Goal: Task Accomplishment & Management: Manage account settings

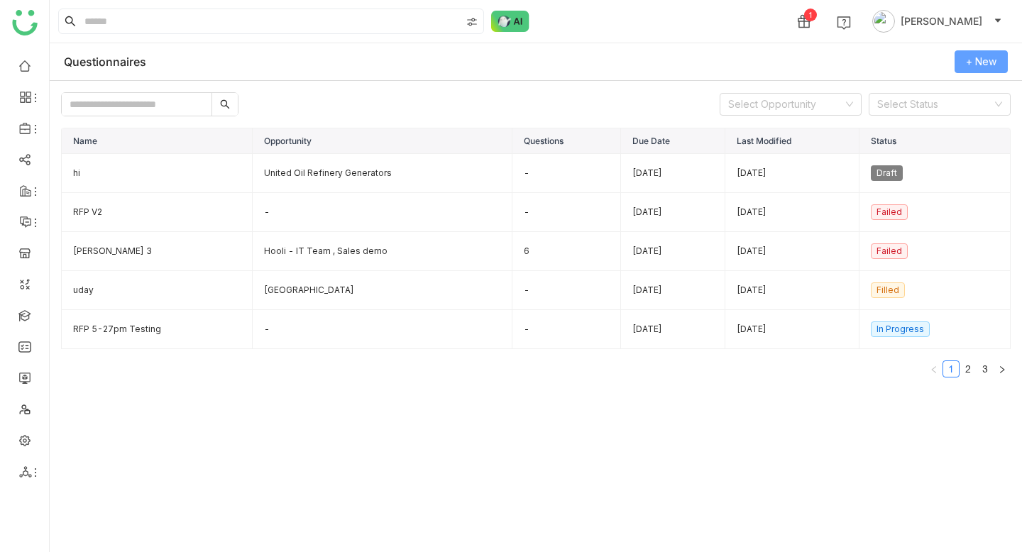
click at [966, 60] on span "+ New" at bounding box center [981, 62] width 31 height 16
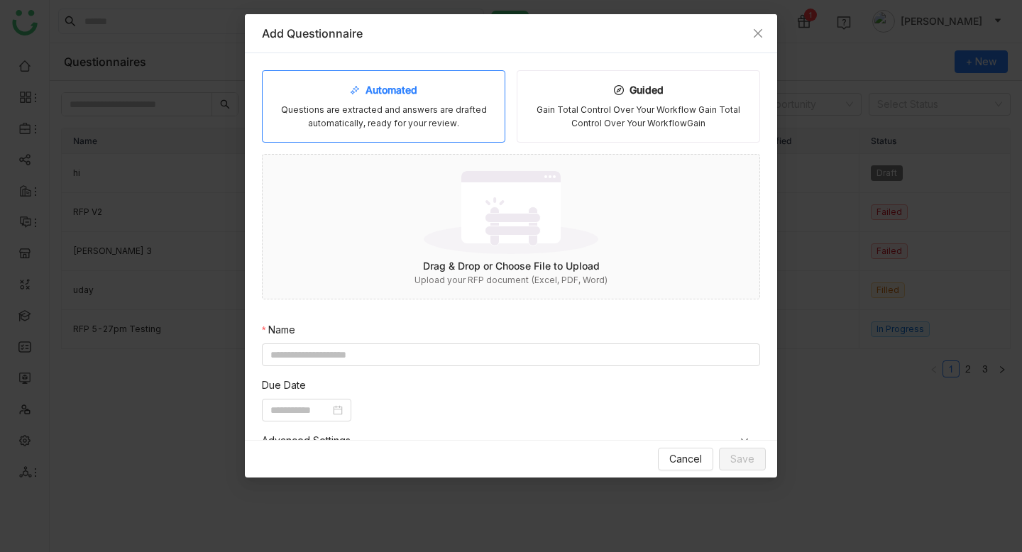
click at [844, 514] on nz-modal-container "Add Questionnaire Automated Questions are extracted and answers are drafted aut…" at bounding box center [511, 276] width 1022 height 552
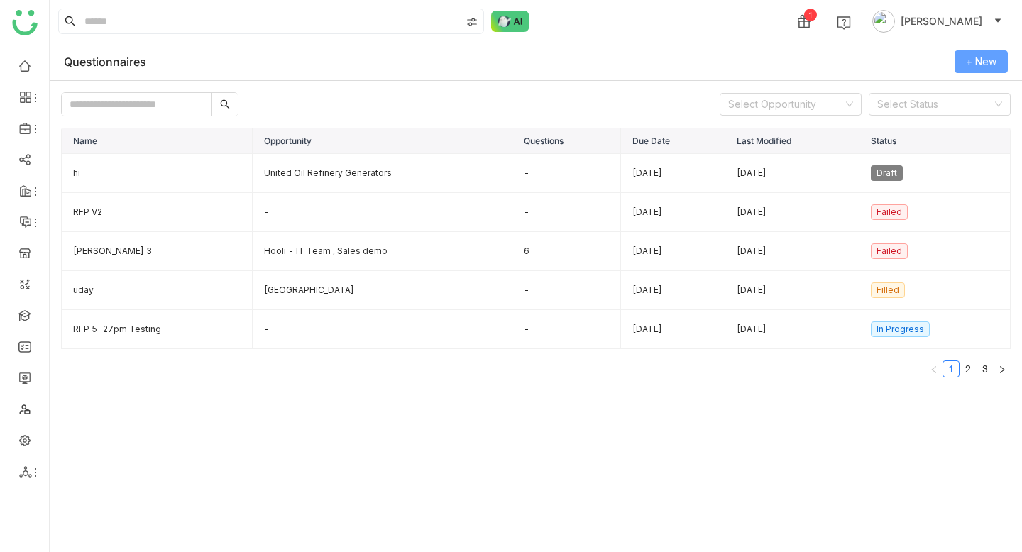
click at [993, 65] on span "+ New" at bounding box center [981, 62] width 31 height 16
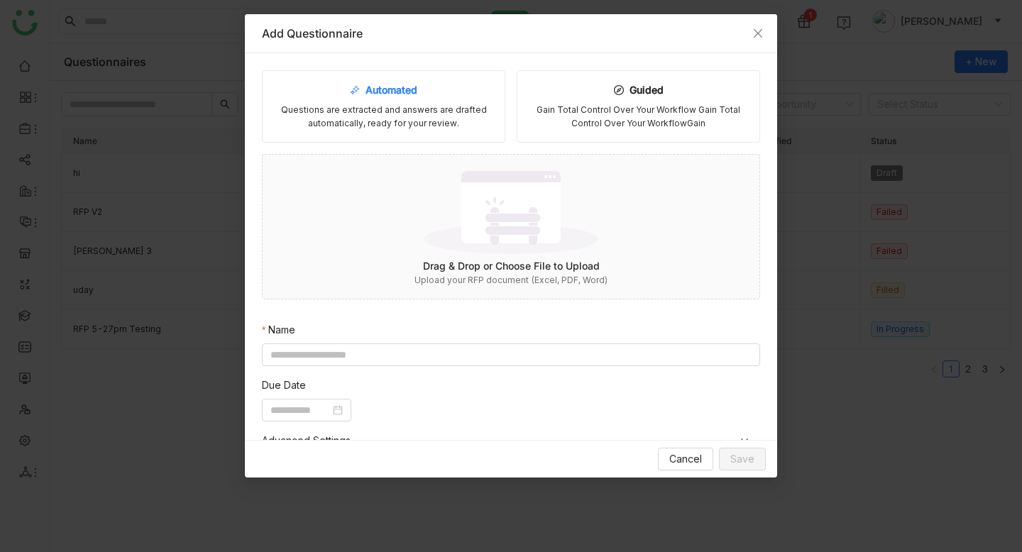
click at [421, 100] on div "Automated Questions are extracted and answers are drafted automatically, ready …" at bounding box center [383, 106] width 243 height 72
click at [472, 265] on div "Drag & Drop or Choose File to Upload" at bounding box center [511, 266] width 497 height 16
click at [695, 461] on span "Cancel" at bounding box center [685, 459] width 33 height 16
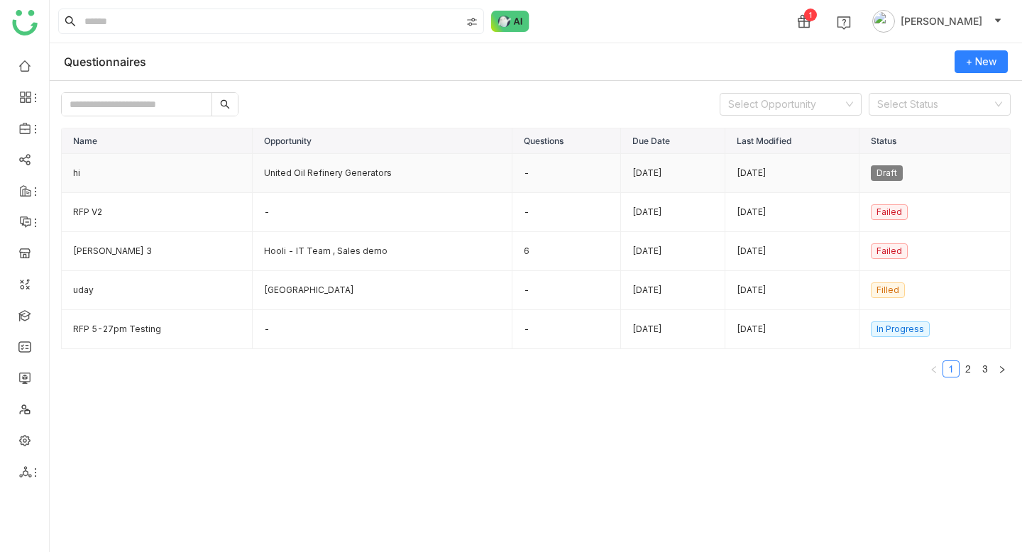
click at [308, 173] on td "United Oil Refinery Generators" at bounding box center [383, 173] width 260 height 39
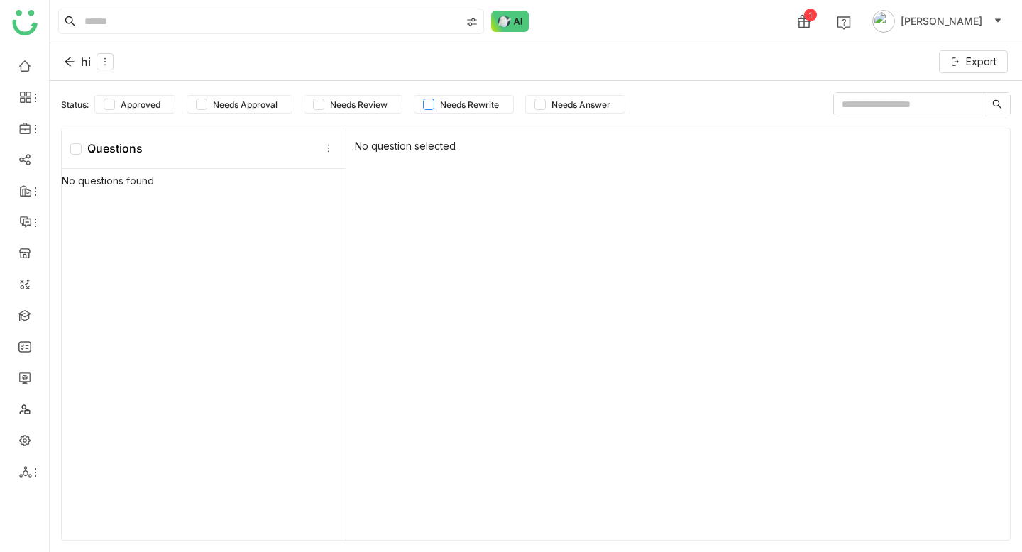
click at [482, 108] on span "Needs Rewrite" at bounding box center [469, 104] width 70 height 11
click at [583, 103] on span "Needs Answer" at bounding box center [581, 104] width 70 height 11
click at [117, 109] on span "Approved" at bounding box center [140, 104] width 51 height 11
click at [390, 145] on div "No question selected" at bounding box center [677, 334] width 663 height 412
click at [70, 57] on icon at bounding box center [69, 61] width 9 height 9
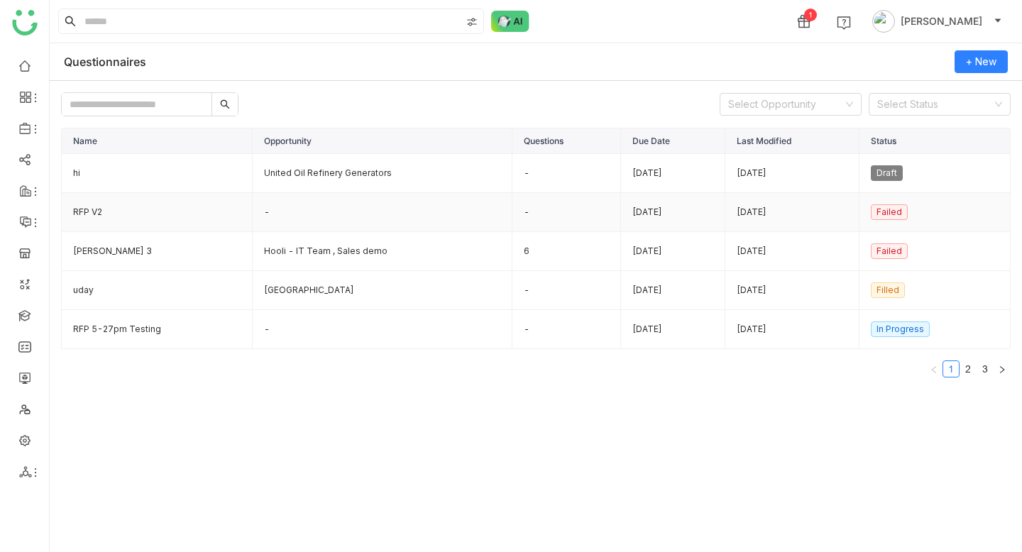
click at [95, 208] on td "RFP V2" at bounding box center [157, 212] width 191 height 39
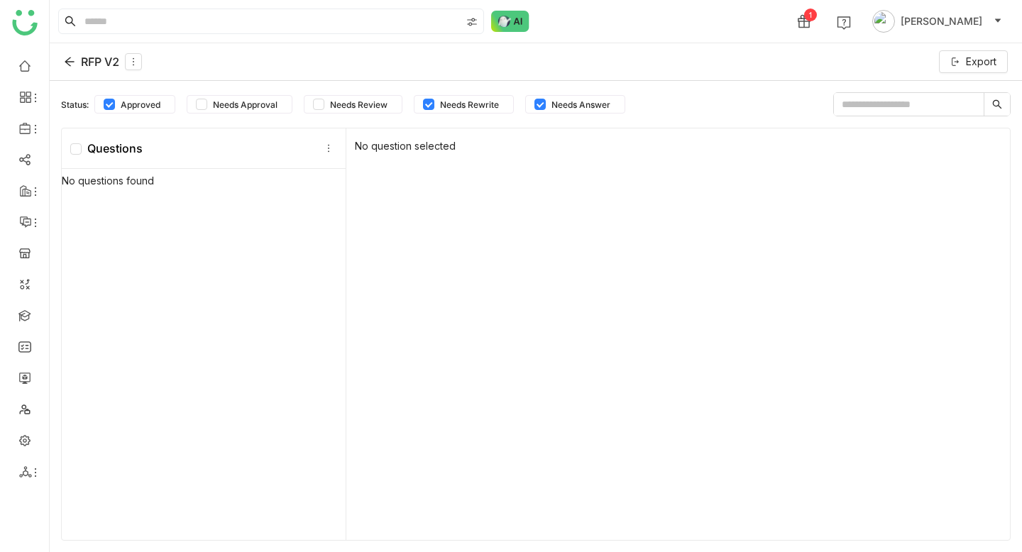
click at [65, 60] on icon at bounding box center [69, 61] width 11 height 11
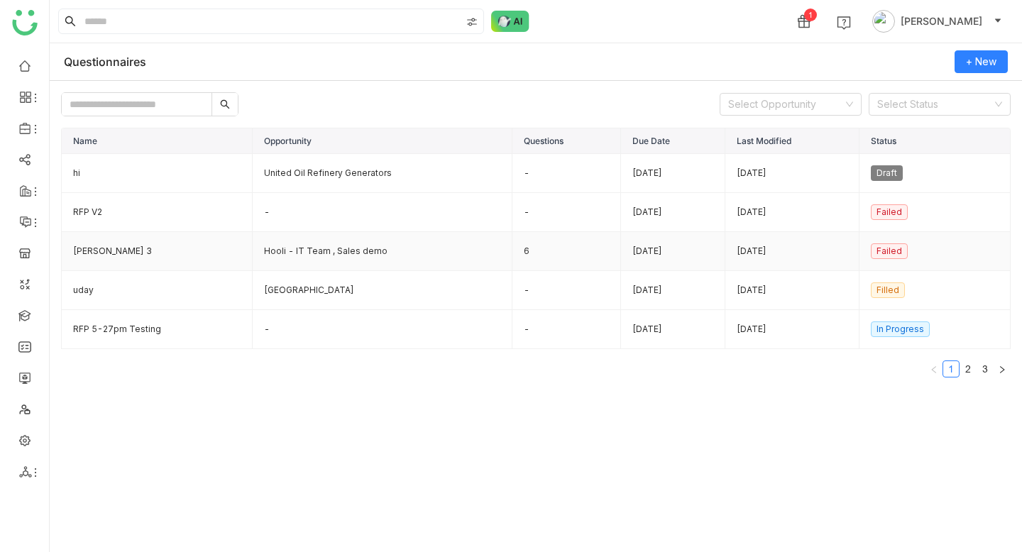
click at [91, 252] on td "[PERSON_NAME] 3" at bounding box center [157, 251] width 191 height 39
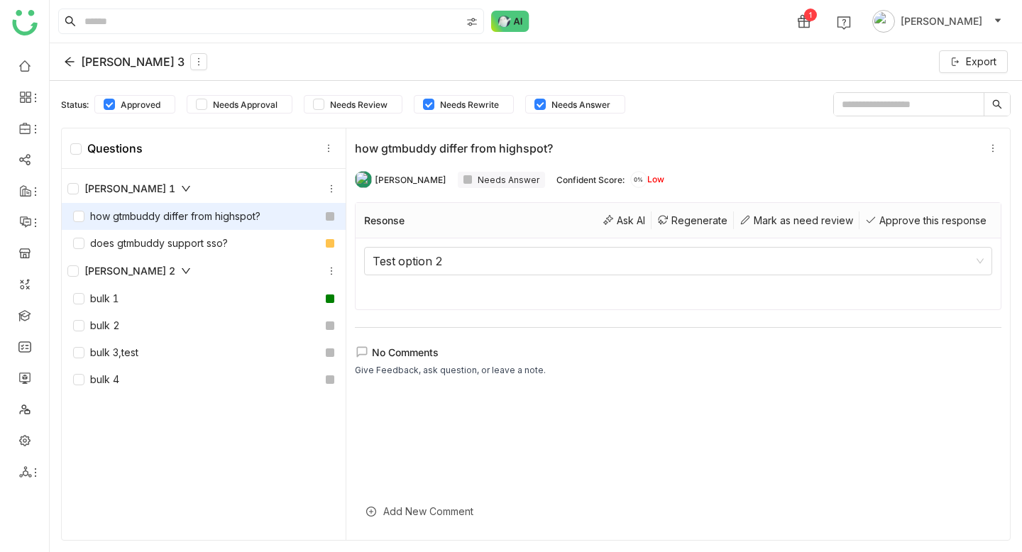
click at [186, 214] on div "how gtmbuddy differ from highspot?" at bounding box center [166, 217] width 187 height 16
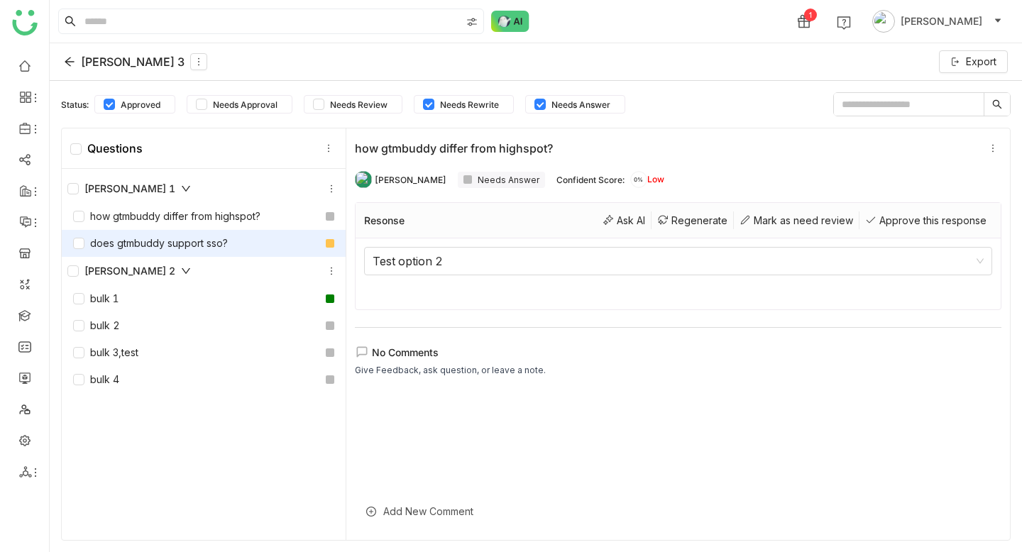
click at [196, 250] on div "does gtmbuddy support sso?" at bounding box center [150, 244] width 155 height 16
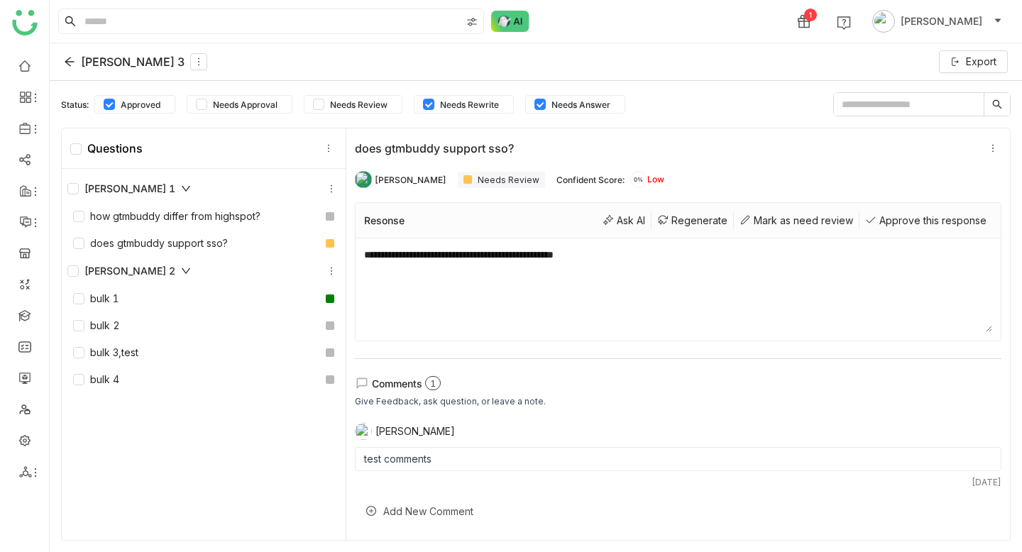
click at [487, 295] on textarea "**********" at bounding box center [678, 289] width 628 height 85
click at [412, 292] on textarea "**********" at bounding box center [678, 289] width 628 height 85
click at [904, 210] on div "Resonse Ask AI Regenerate [PERSON_NAME] as need review Approve this response" at bounding box center [677, 220] width 645 height 35
click at [904, 219] on div "Approve this response" at bounding box center [925, 220] width 133 height 18
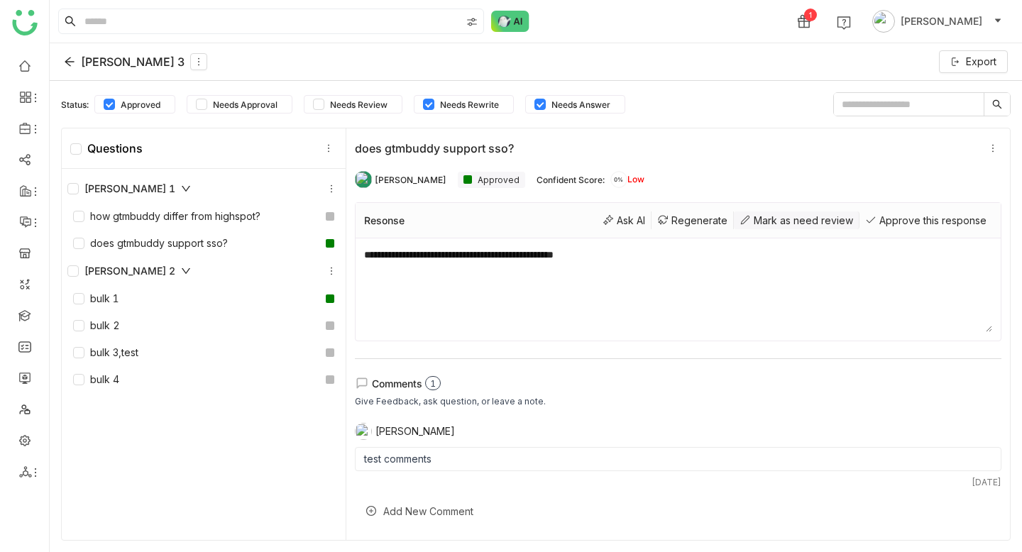
click at [788, 214] on div "Mark as need review" at bounding box center [797, 220] width 126 height 18
click at [678, 218] on div "Regenerate" at bounding box center [692, 220] width 82 height 18
click at [617, 223] on div "Ask AI" at bounding box center [624, 220] width 55 height 18
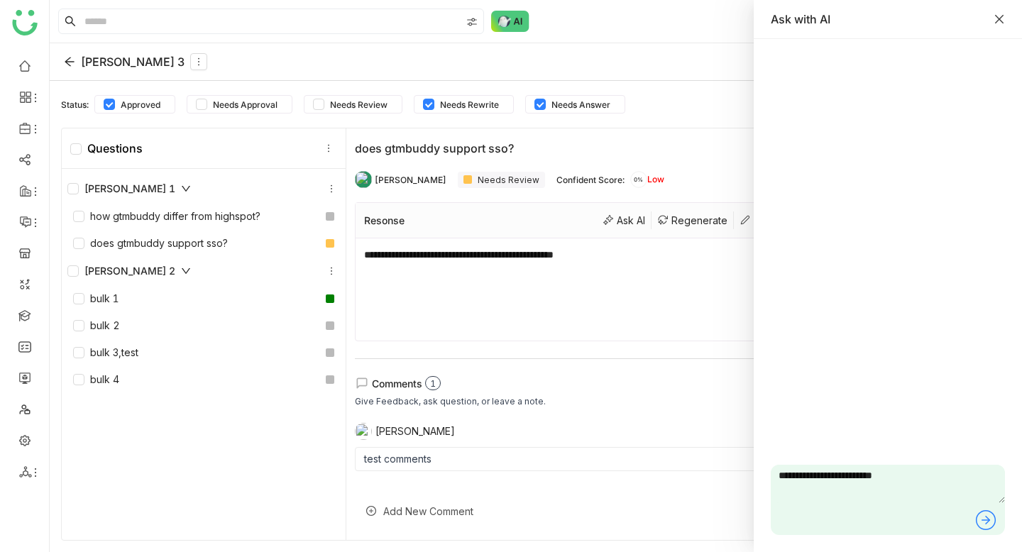
click at [1001, 18] on icon "Close" at bounding box center [998, 18] width 11 height 11
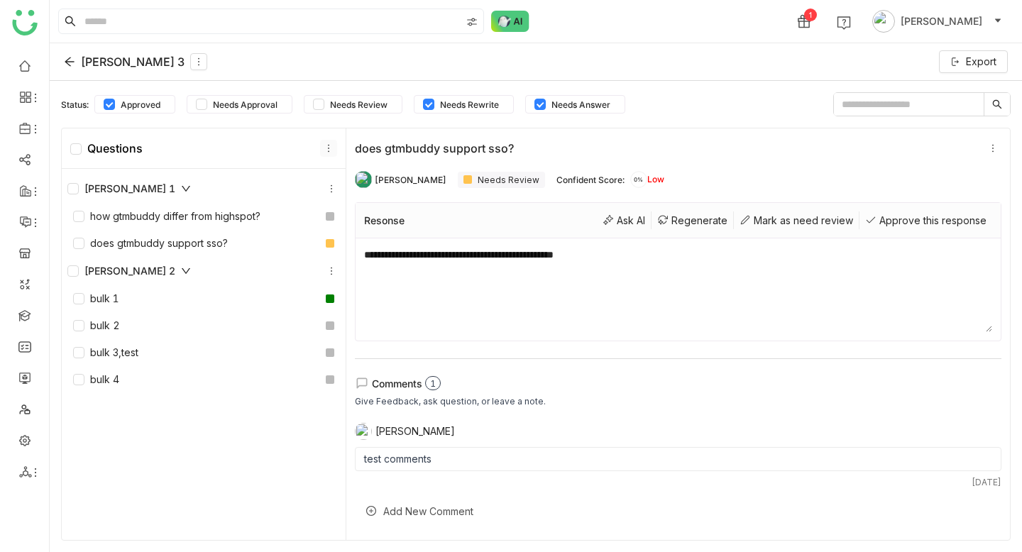
click at [329, 143] on icon at bounding box center [329, 148] width 10 height 10
click at [329, 181] on div "Add Section" at bounding box center [328, 180] width 102 height 27
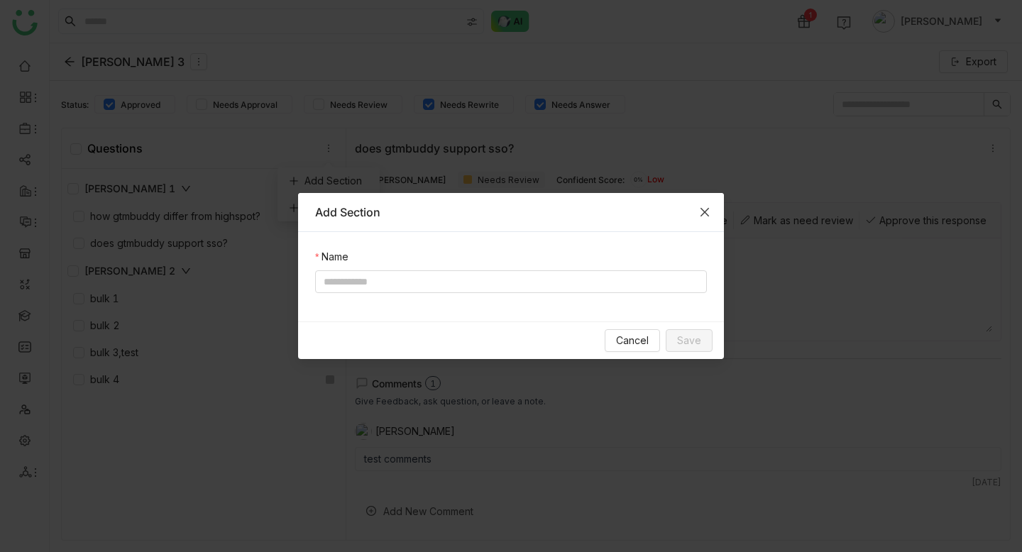
click at [702, 217] on span "Close" at bounding box center [704, 212] width 38 height 38
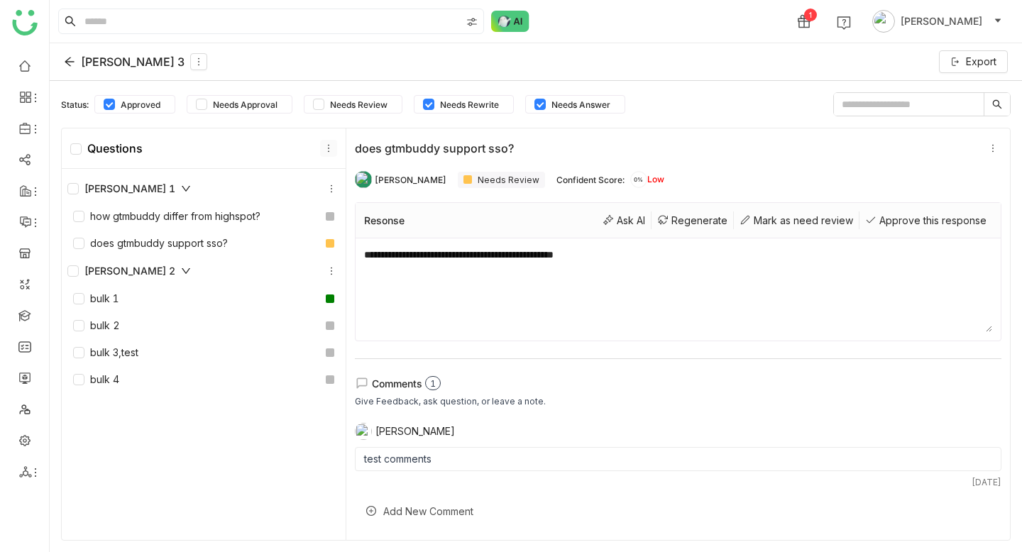
click at [324, 145] on icon at bounding box center [329, 148] width 10 height 10
click at [328, 209] on div "Add Question" at bounding box center [328, 207] width 102 height 27
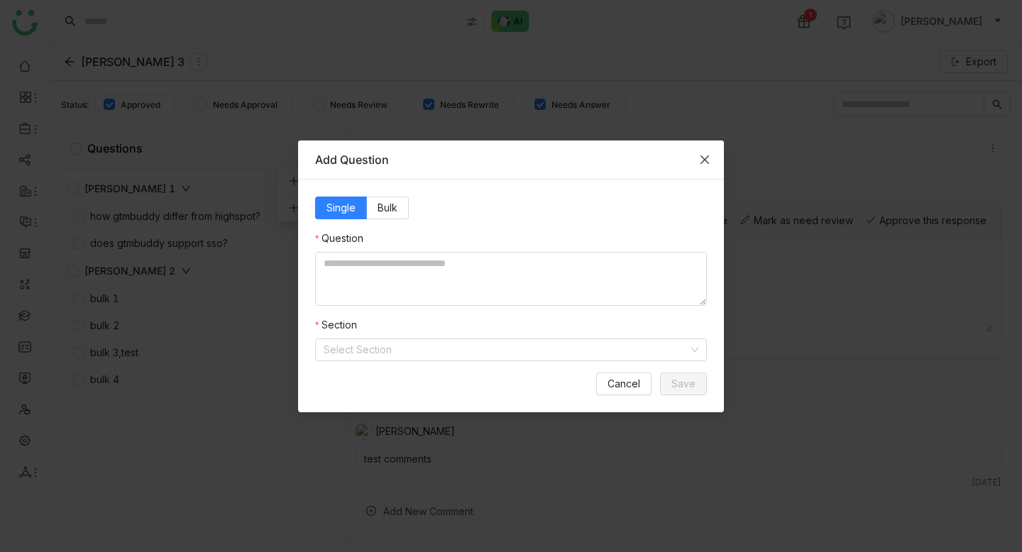
click at [705, 154] on icon "Close" at bounding box center [704, 159] width 11 height 11
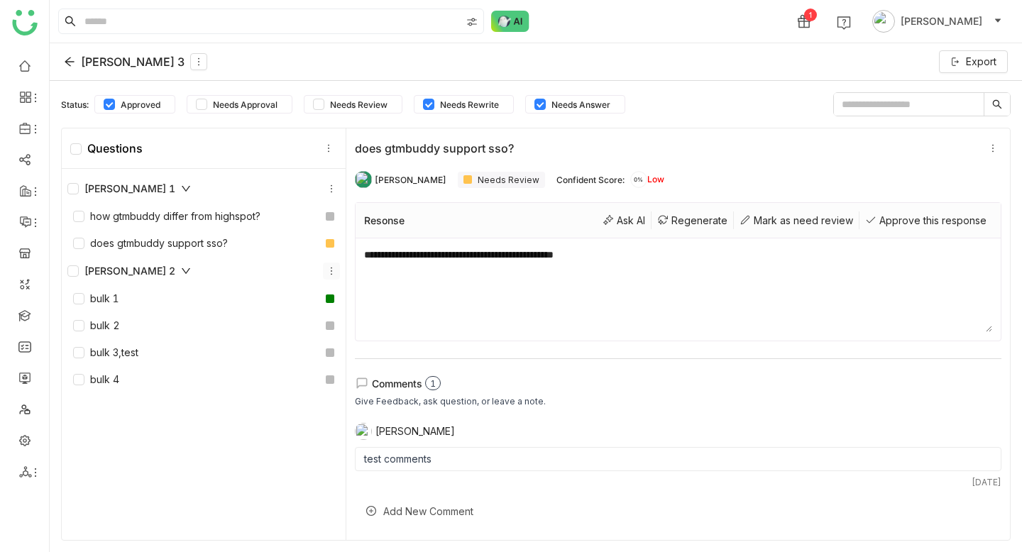
click at [328, 269] on icon at bounding box center [331, 271] width 10 height 10
click at [341, 310] on div "Add Question" at bounding box center [332, 303] width 108 height 27
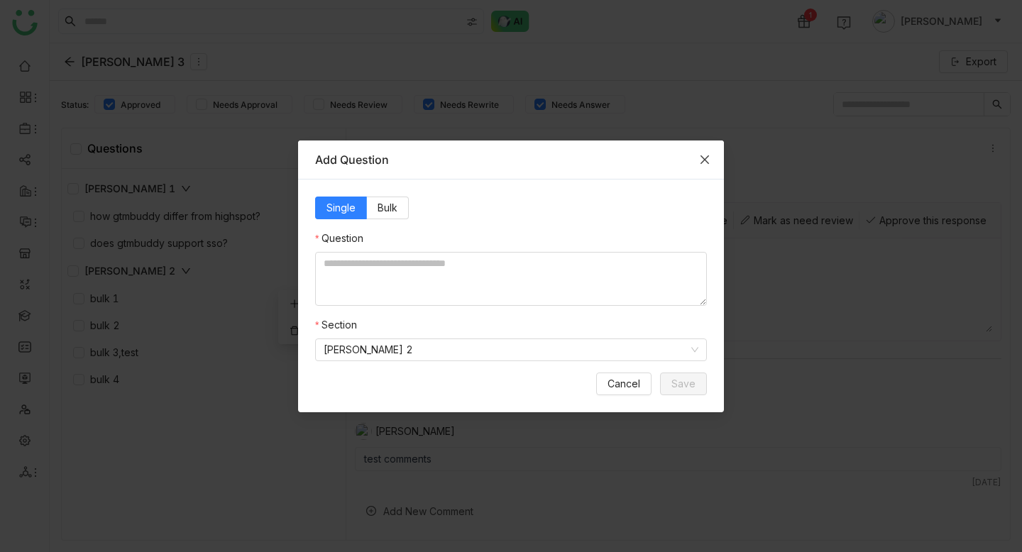
click at [705, 158] on icon "Close" at bounding box center [704, 159] width 9 height 9
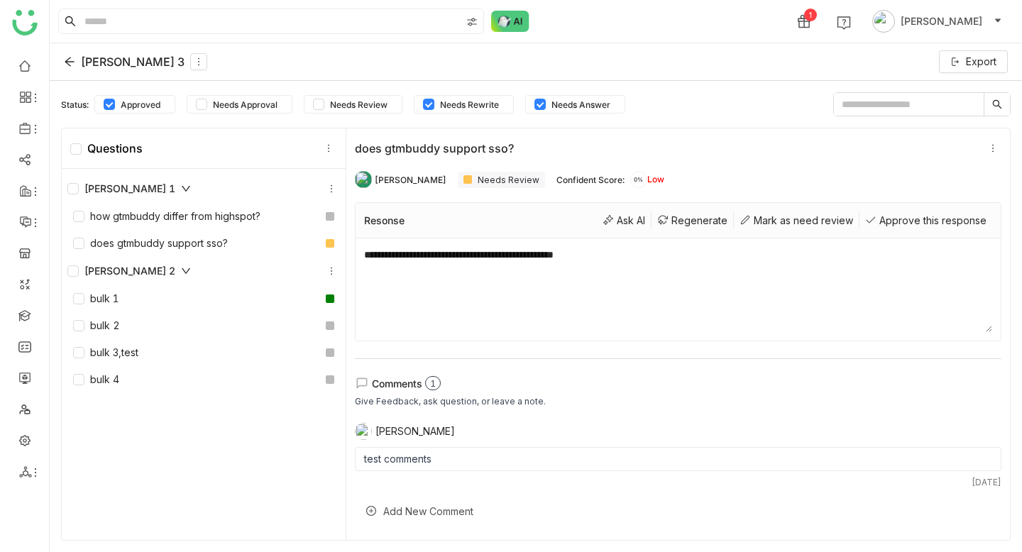
click at [181, 185] on icon at bounding box center [186, 189] width 10 height 10
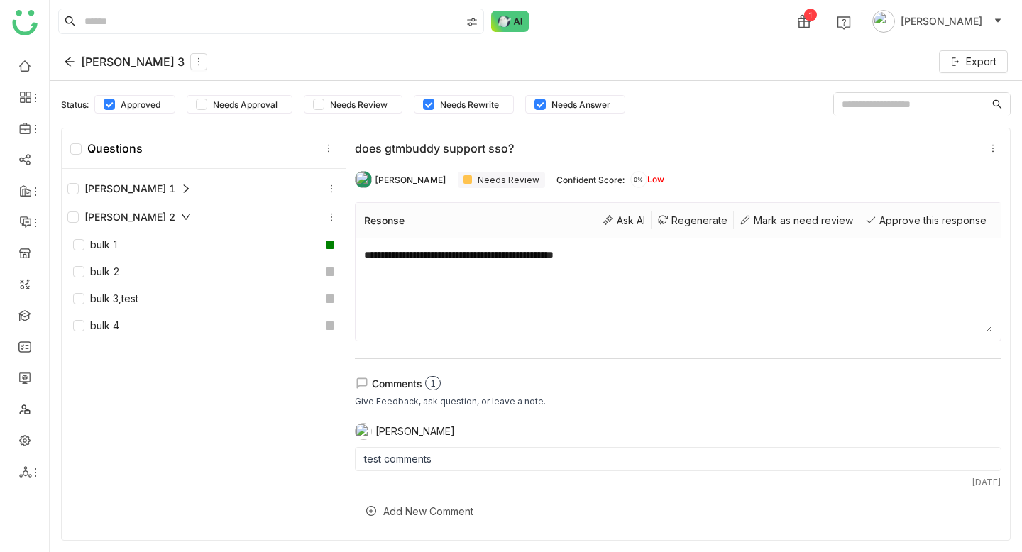
click at [184, 185] on icon at bounding box center [186, 188] width 5 height 9
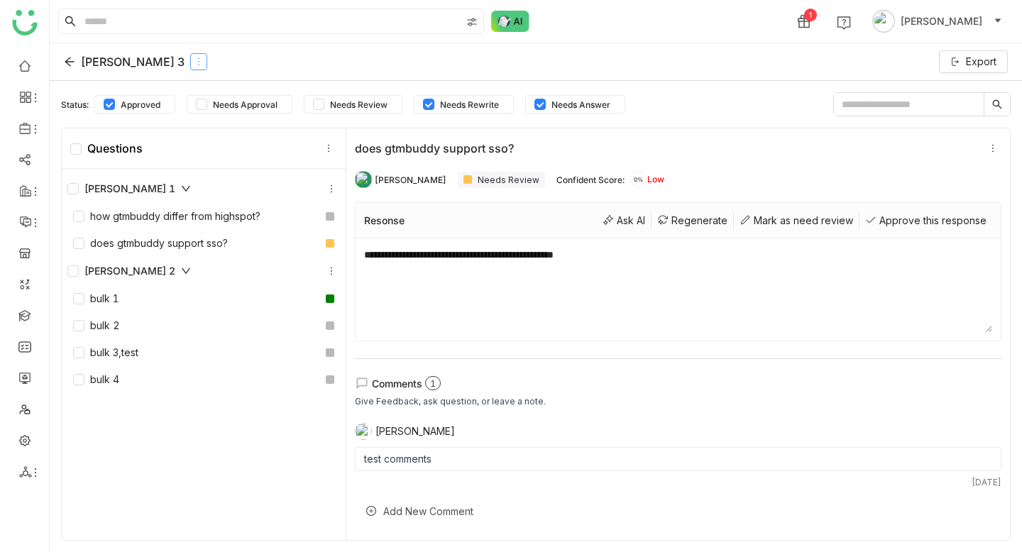
click at [194, 60] on icon at bounding box center [199, 62] width 10 height 10
click at [260, 69] on div "[PERSON_NAME] 3 Export" at bounding box center [536, 62] width 972 height 38
click at [67, 67] on icon at bounding box center [69, 61] width 11 height 11
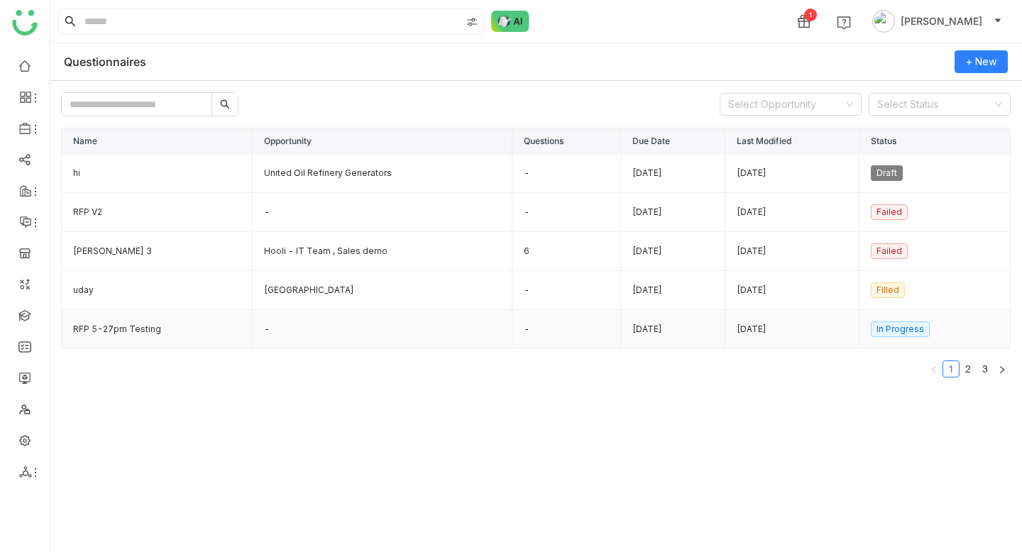
click at [136, 329] on td "RFP 5-27pm Testing" at bounding box center [157, 329] width 191 height 39
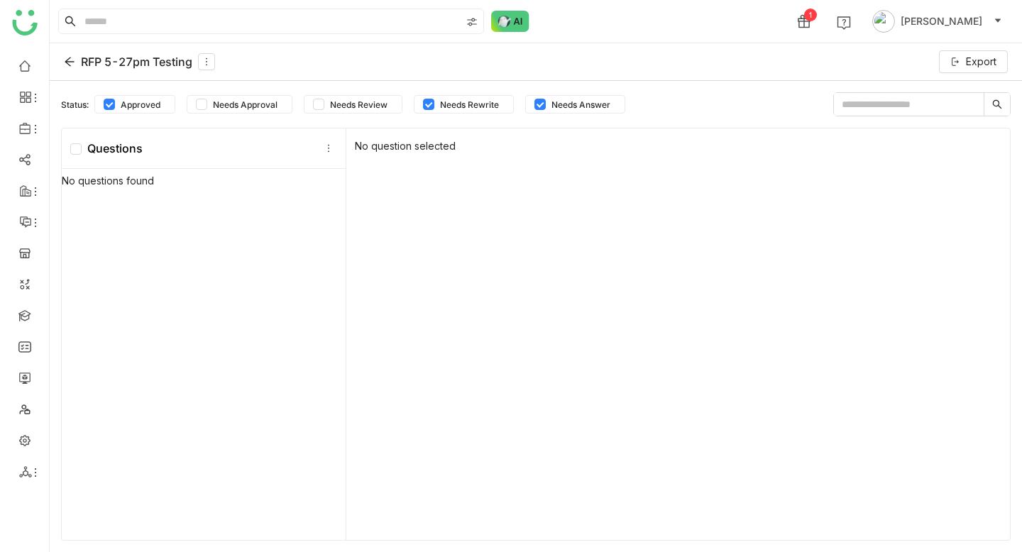
click at [68, 58] on icon at bounding box center [69, 61] width 11 height 11
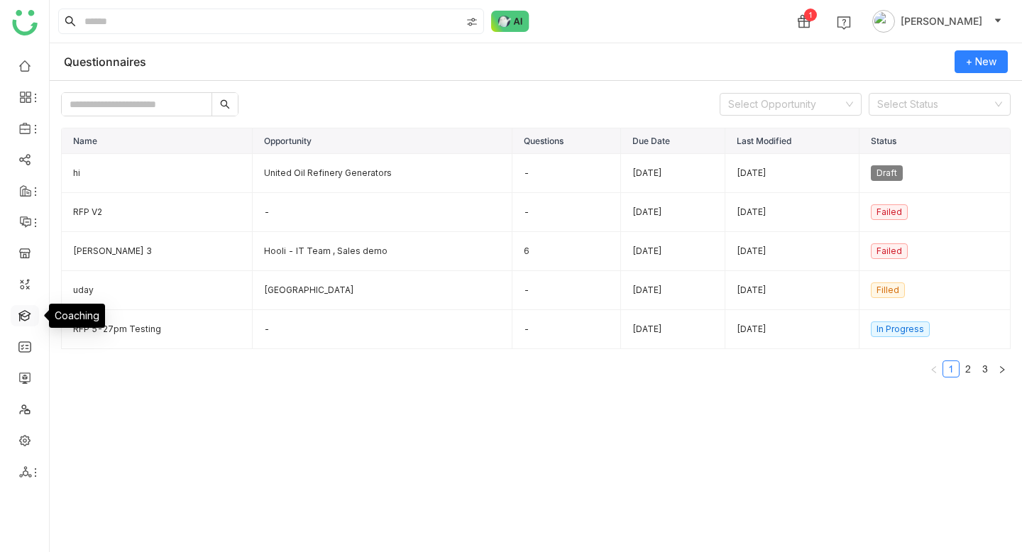
click at [21, 317] on link at bounding box center [24, 315] width 13 height 12
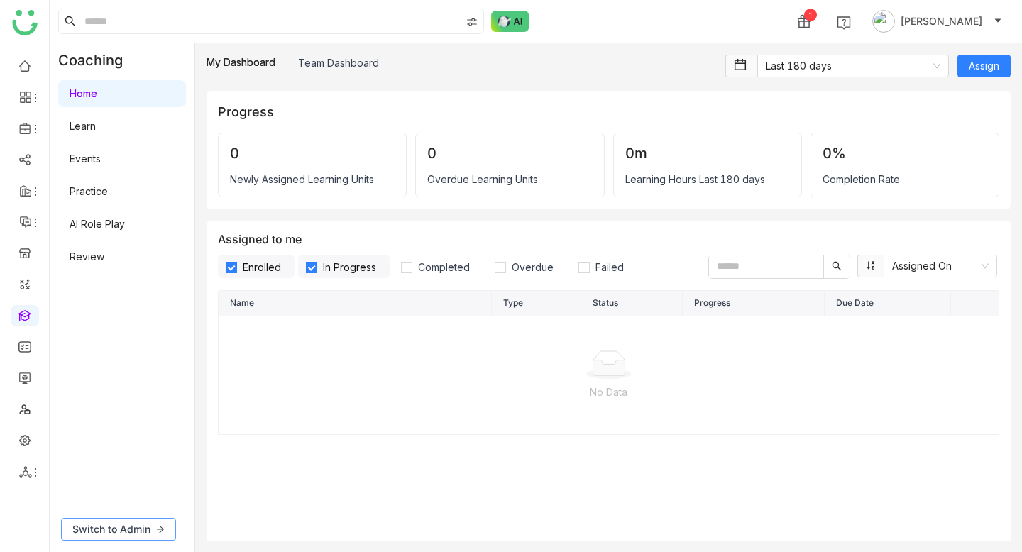
click at [138, 526] on span "Switch to Admin" at bounding box center [111, 529] width 78 height 16
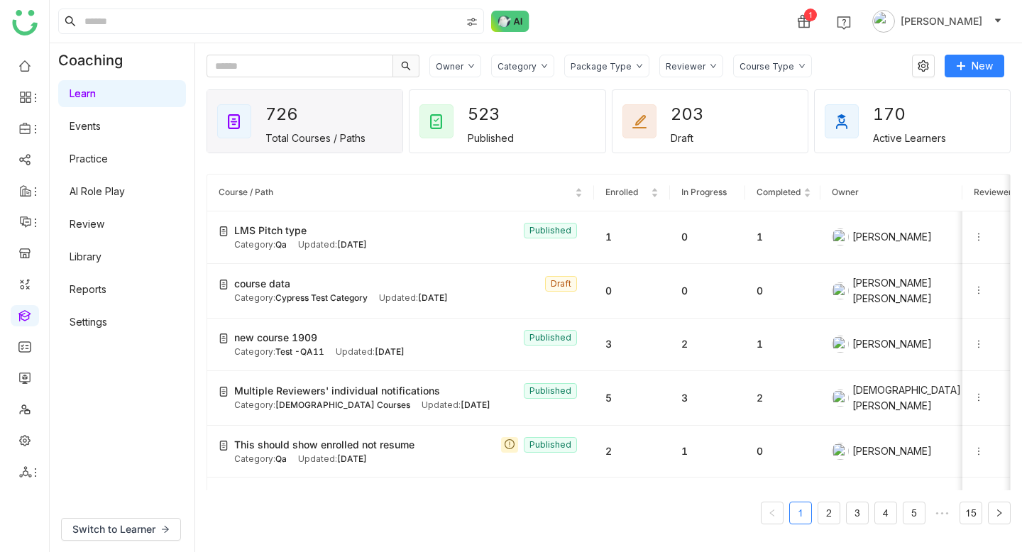
click at [471, 67] on icon at bounding box center [471, 65] width 7 height 7
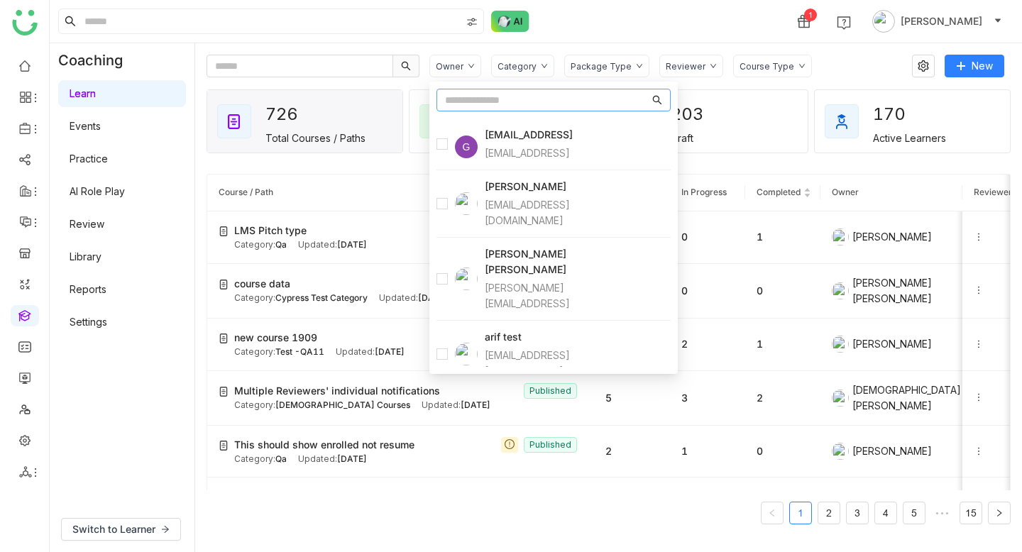
click at [458, 66] on div "Owner" at bounding box center [450, 66] width 28 height 11
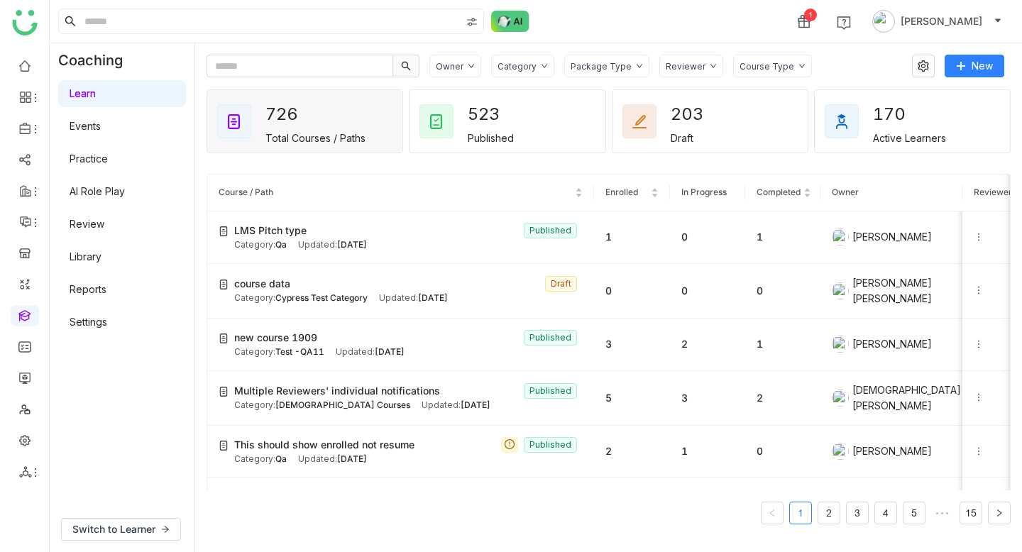
click at [458, 66] on div "Owner" at bounding box center [450, 66] width 28 height 11
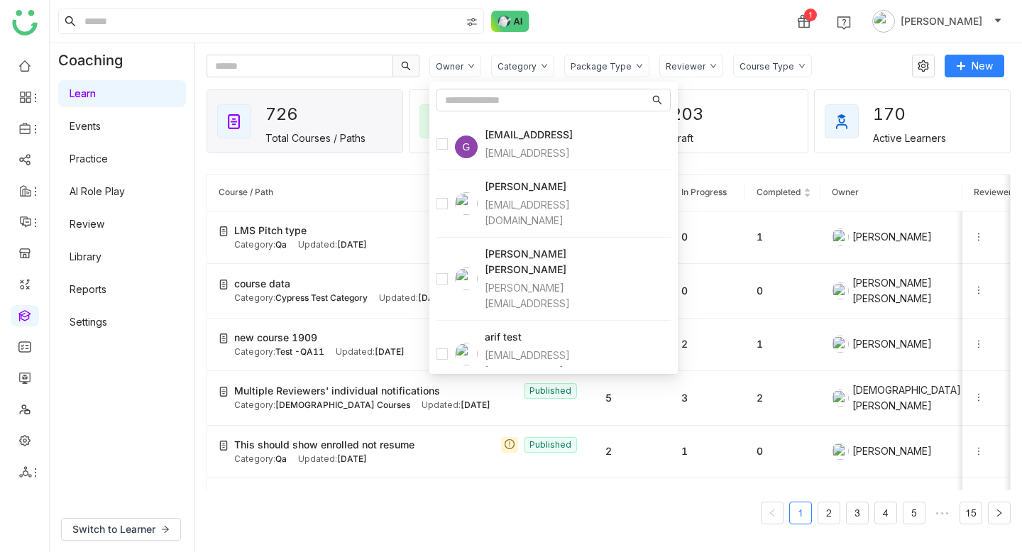
click at [519, 63] on div "Category" at bounding box center [516, 66] width 39 height 11
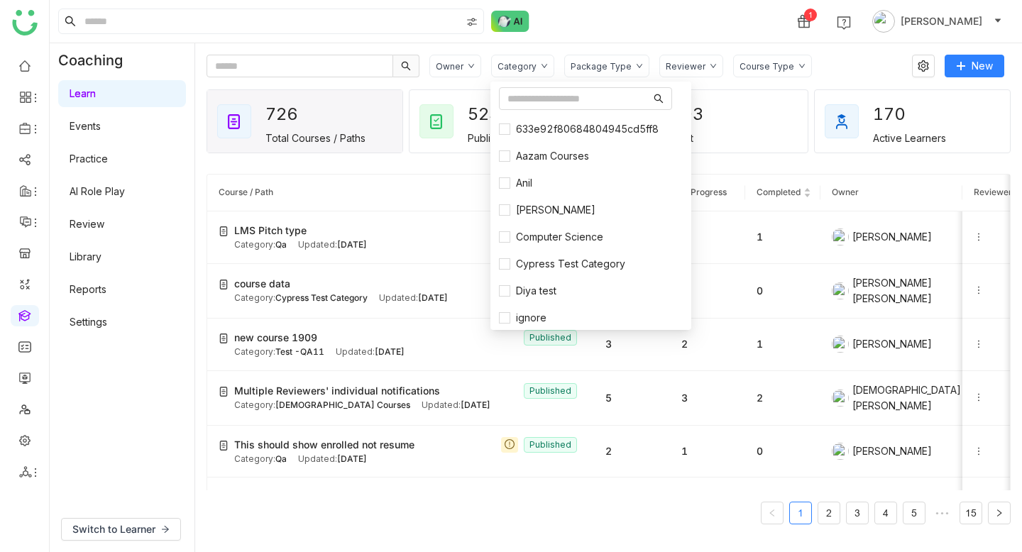
click at [599, 74] on div "Package Type" at bounding box center [606, 66] width 85 height 23
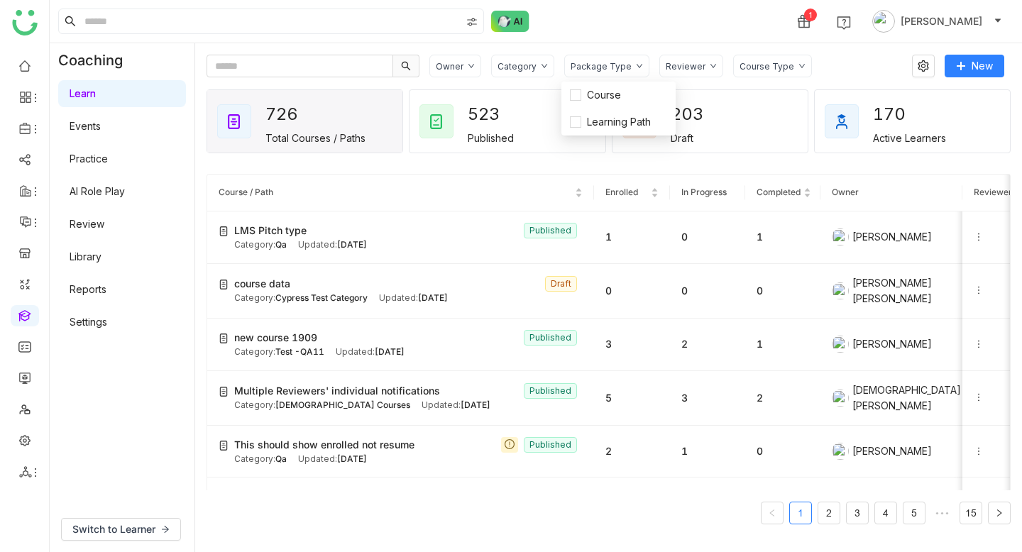
click at [685, 70] on div "Reviewer" at bounding box center [686, 66] width 40 height 11
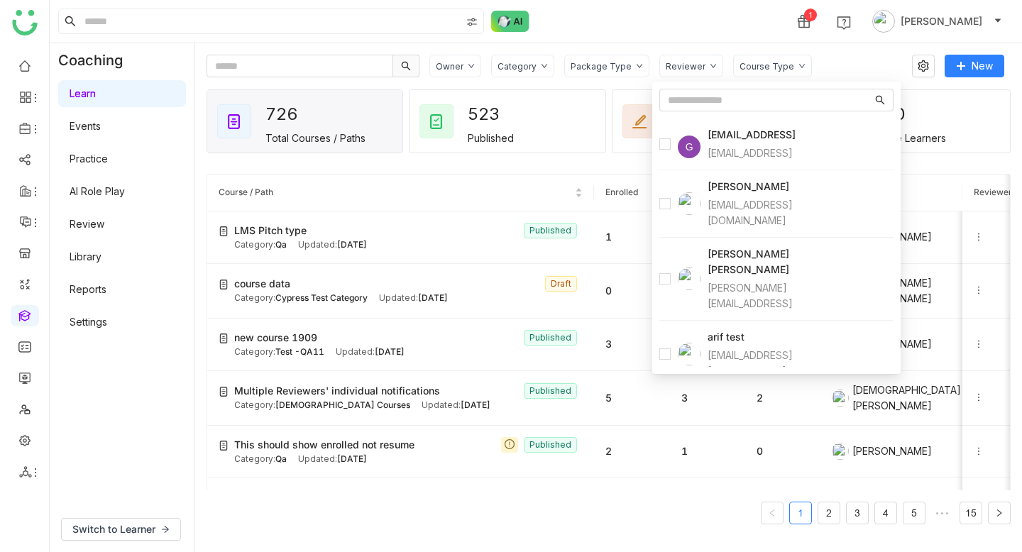
click at [650, 18] on div "1 [PERSON_NAME]" at bounding box center [536, 21] width 972 height 43
